Goal: Navigation & Orientation: Find specific page/section

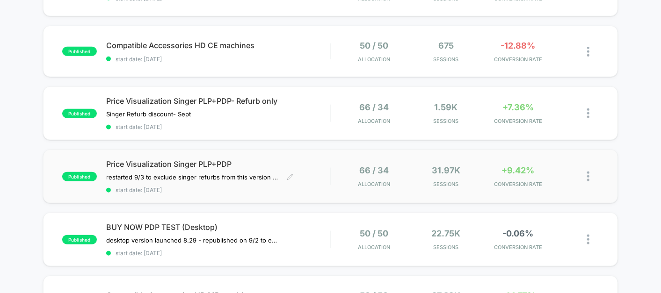
scroll to position [613, 0]
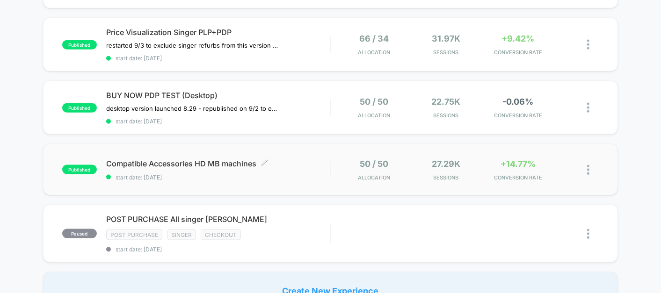
click at [305, 160] on span "Compatible Accessories HD MB machines Click to edit experience details" at bounding box center [218, 163] width 224 height 9
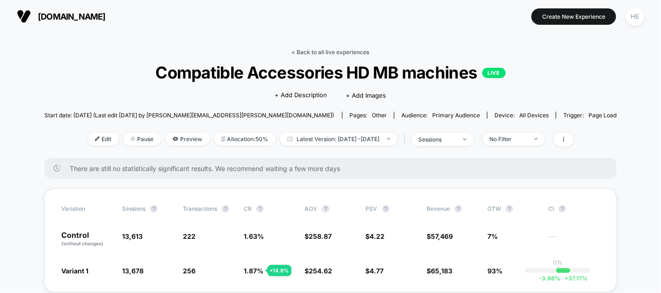
click at [315, 49] on link "< Back to all live experiences" at bounding box center [331, 52] width 78 height 7
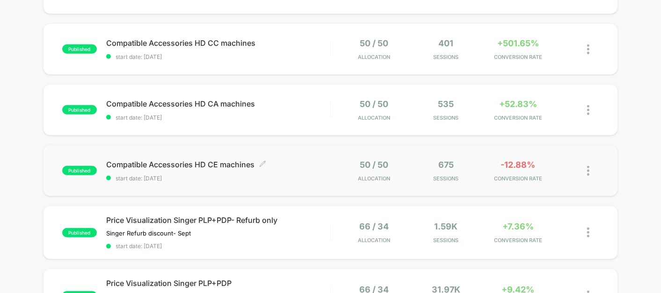
scroll to position [357, 0]
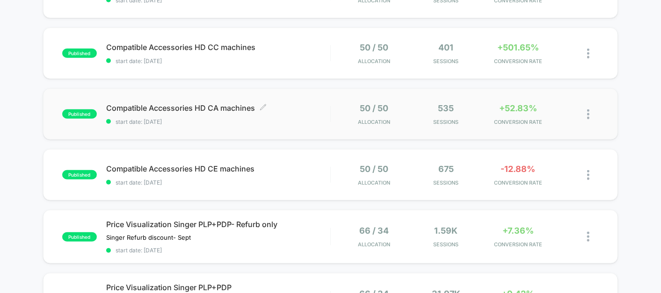
click at [309, 103] on span "Compatible Accessories HD CA machines Click to edit experience details" at bounding box center [218, 107] width 224 height 9
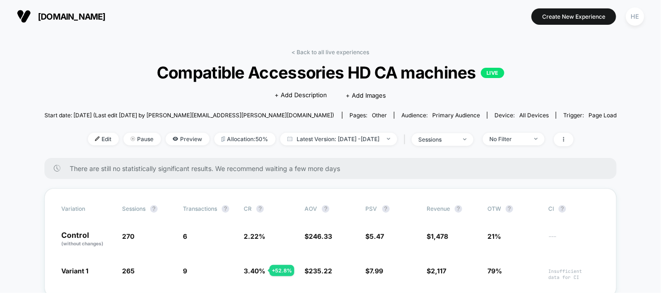
click at [315, 56] on div "< Back to all live experiences Compatible Accessories HD CA machines LIVE Click…" at bounding box center [330, 103] width 572 height 109
click at [308, 52] on link "< Back to all live experiences" at bounding box center [331, 52] width 78 height 7
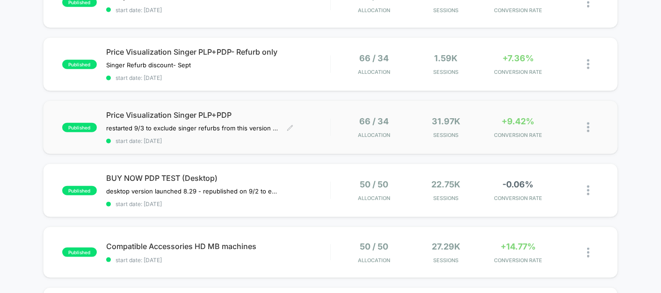
scroll to position [529, 0]
click at [310, 245] on div "Compatible Accessories HD MB machines Click to edit experience details Click to…" at bounding box center [218, 253] width 224 height 22
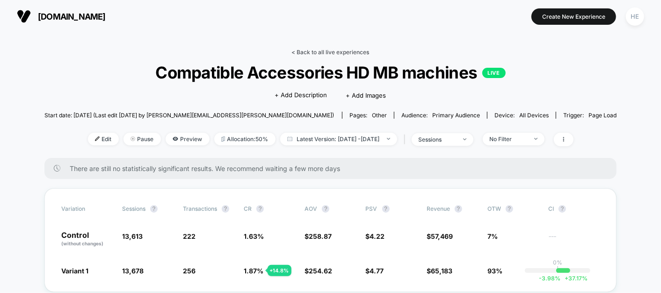
click at [317, 53] on link "< Back to all live experiences" at bounding box center [331, 52] width 78 height 7
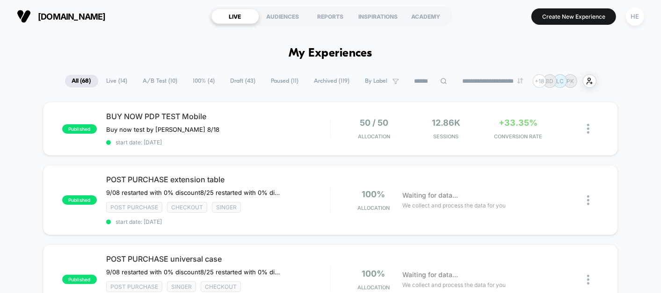
click at [116, 81] on span "Live ( 14 )" at bounding box center [117, 81] width 35 height 13
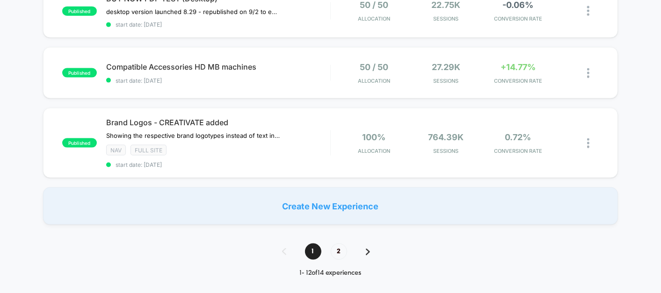
scroll to position [719, 0]
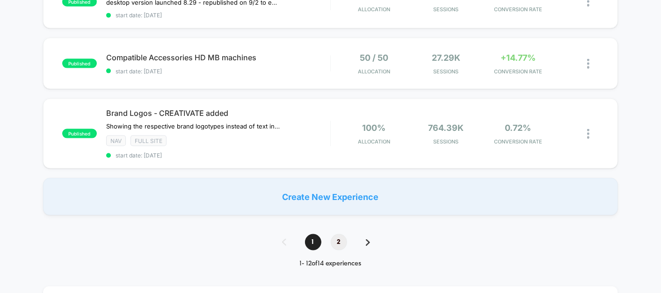
click at [337, 235] on span "2" at bounding box center [339, 242] width 16 height 16
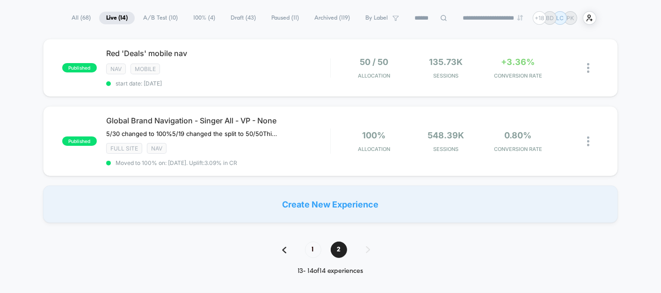
scroll to position [72, 0]
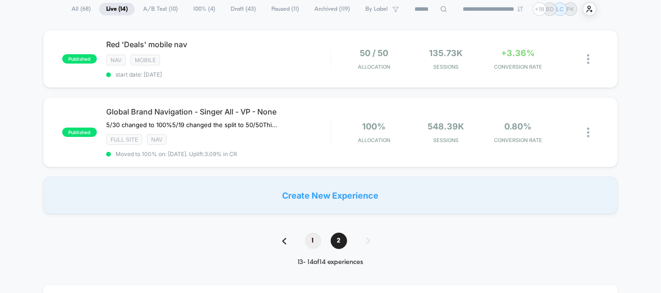
click at [311, 235] on span "1" at bounding box center [313, 241] width 16 height 16
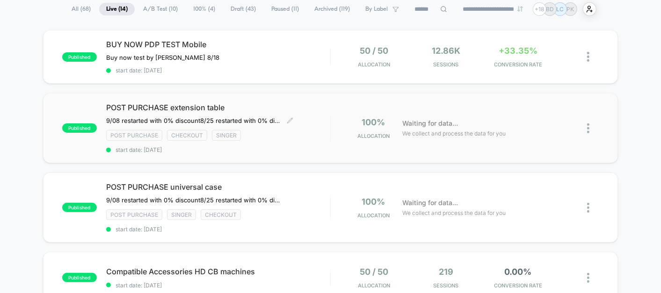
scroll to position [0, 0]
